Goal: Task Accomplishment & Management: Complete application form

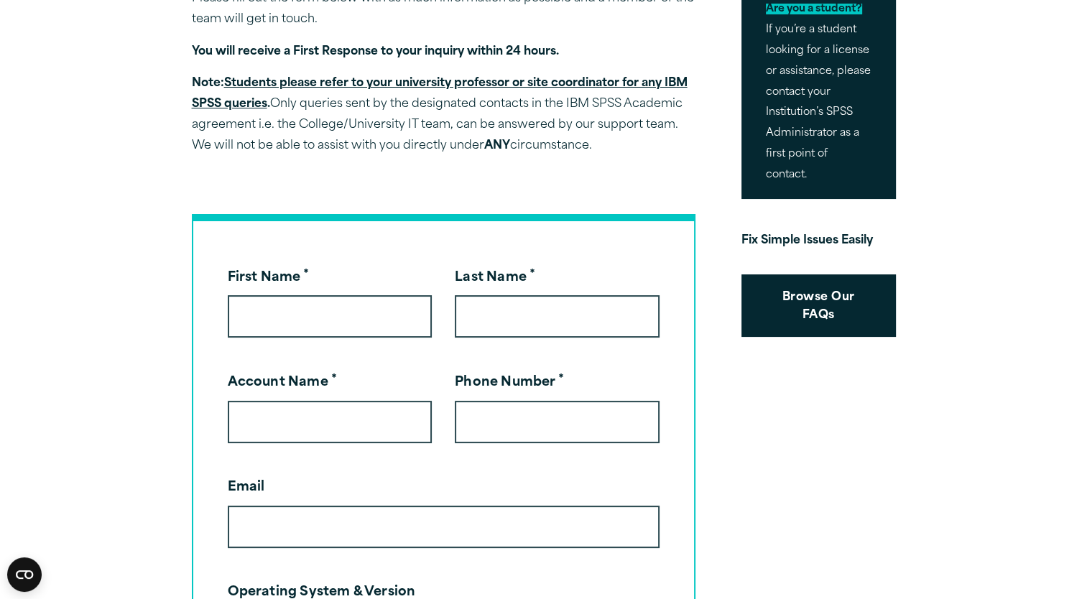
click at [295, 310] on input "First Name *" at bounding box center [330, 316] width 205 height 42
click at [567, 318] on input "Last Name *" at bounding box center [557, 316] width 205 height 42
drag, startPoint x: 545, startPoint y: 433, endPoint x: 466, endPoint y: 418, distance: 80.4
click at [545, 433] on input "Phone Number *" at bounding box center [557, 422] width 205 height 42
click at [328, 401] on input "Account Name *" at bounding box center [330, 422] width 205 height 42
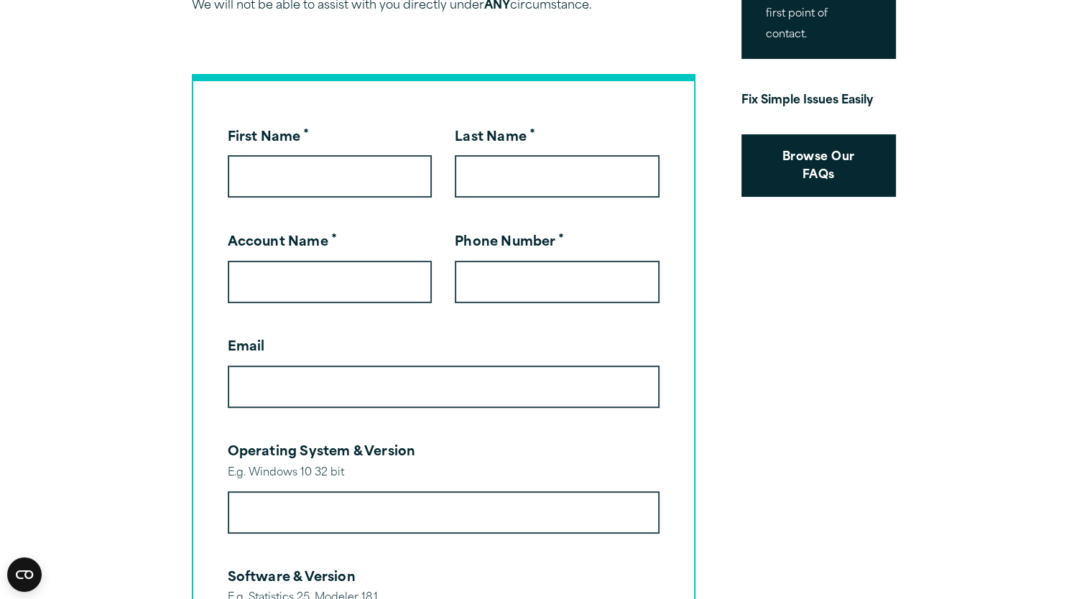
scroll to position [575, 0]
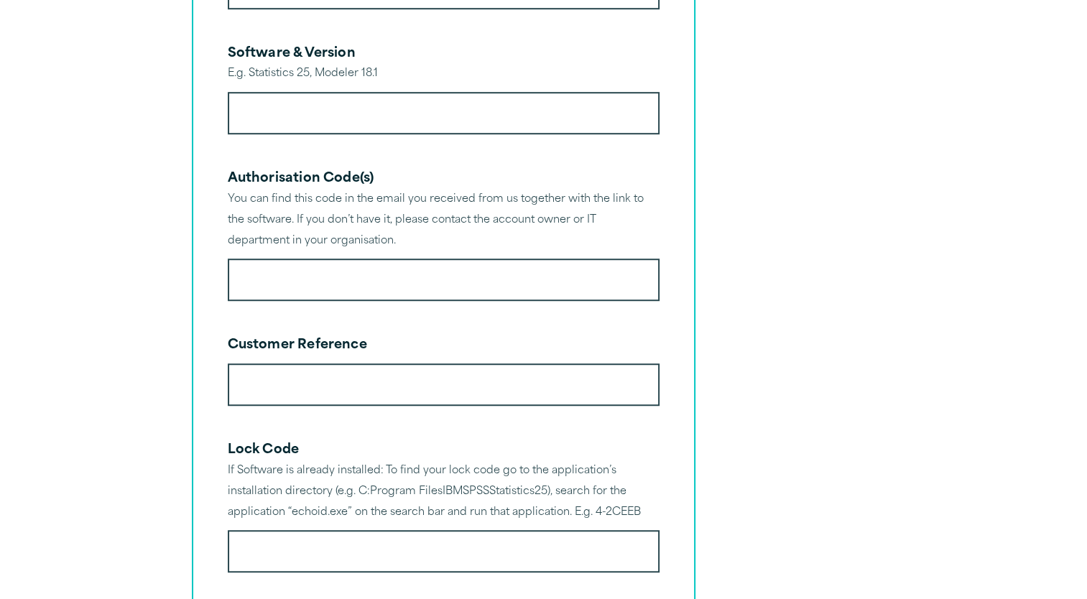
scroll to position [934, 0]
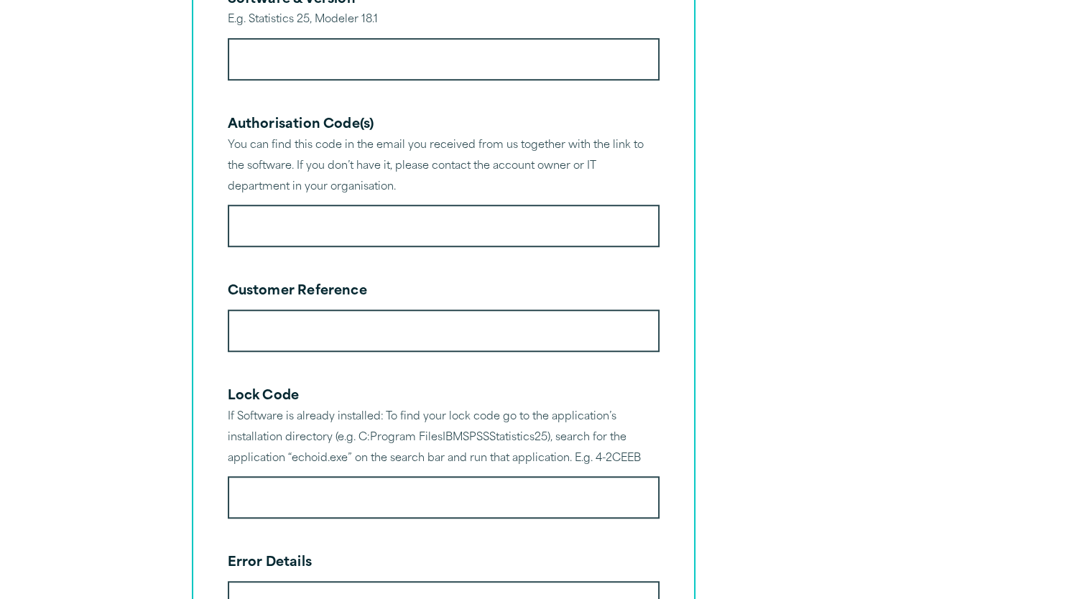
click at [267, 318] on input "Customer Reference" at bounding box center [444, 331] width 432 height 42
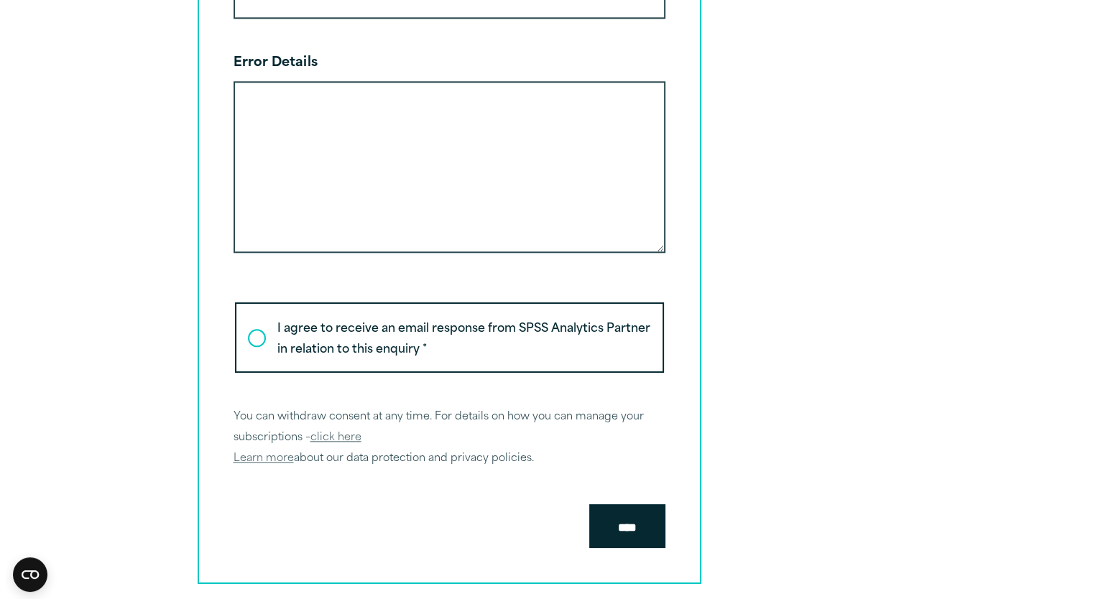
scroll to position [1437, 0]
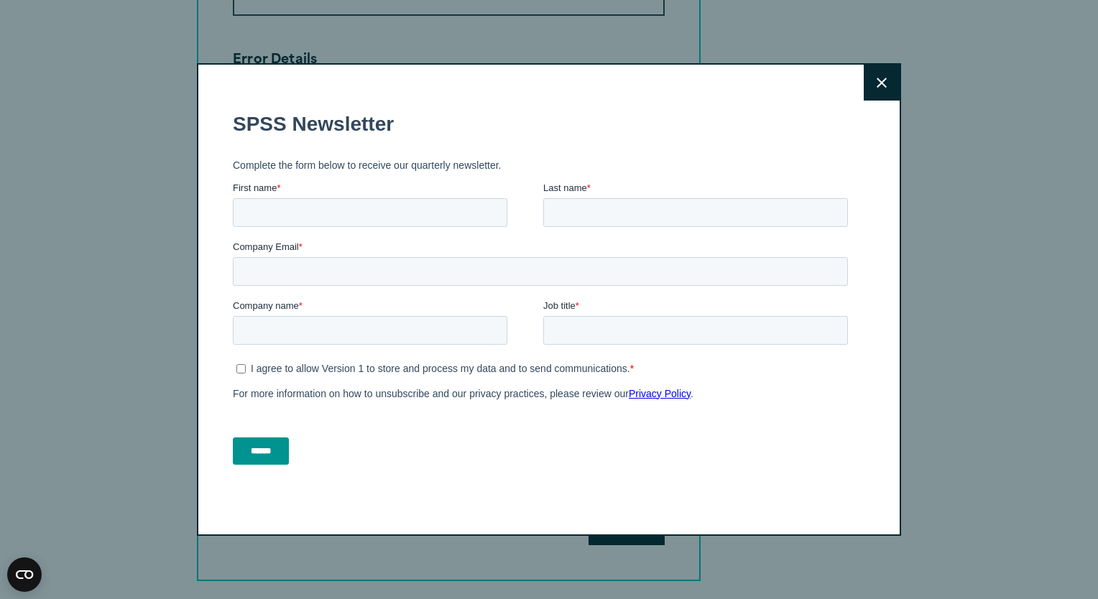
click at [869, 82] on button "Close" at bounding box center [881, 83] width 36 height 36
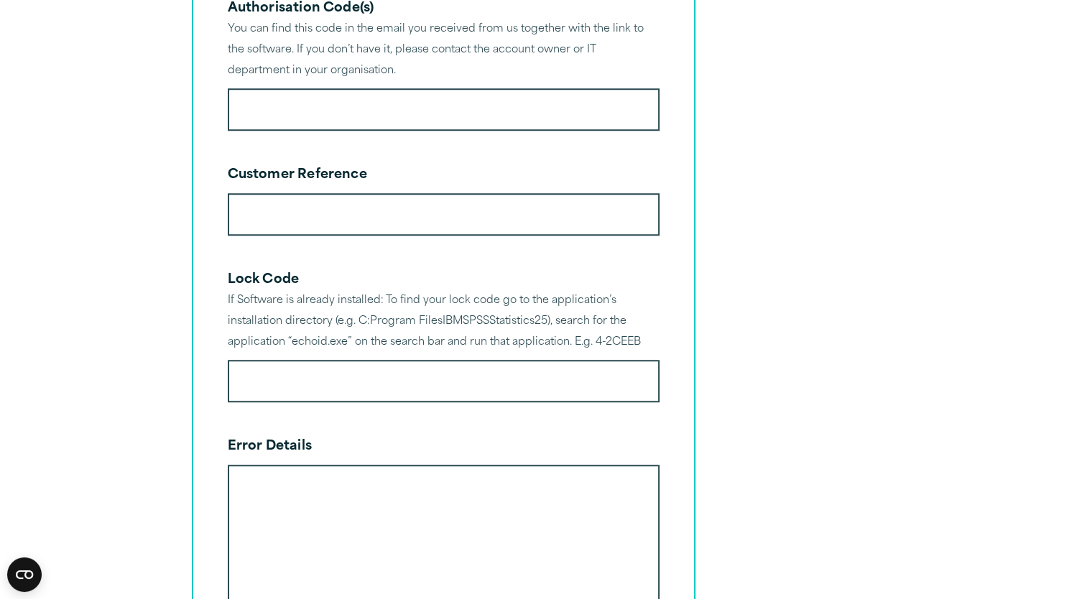
scroll to position [954, 0]
